Goal: Check status

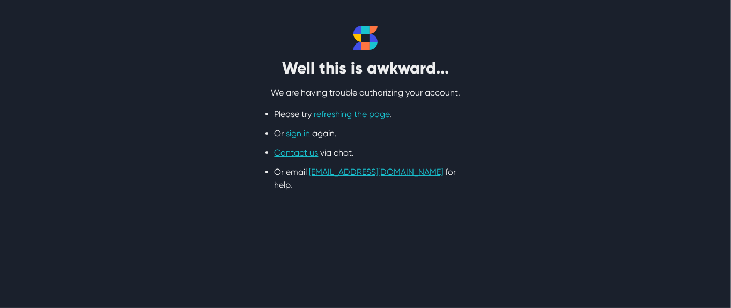
click at [375, 115] on link "refreshing the page" at bounding box center [352, 114] width 76 height 10
